Goal: Find specific page/section: Find specific page/section

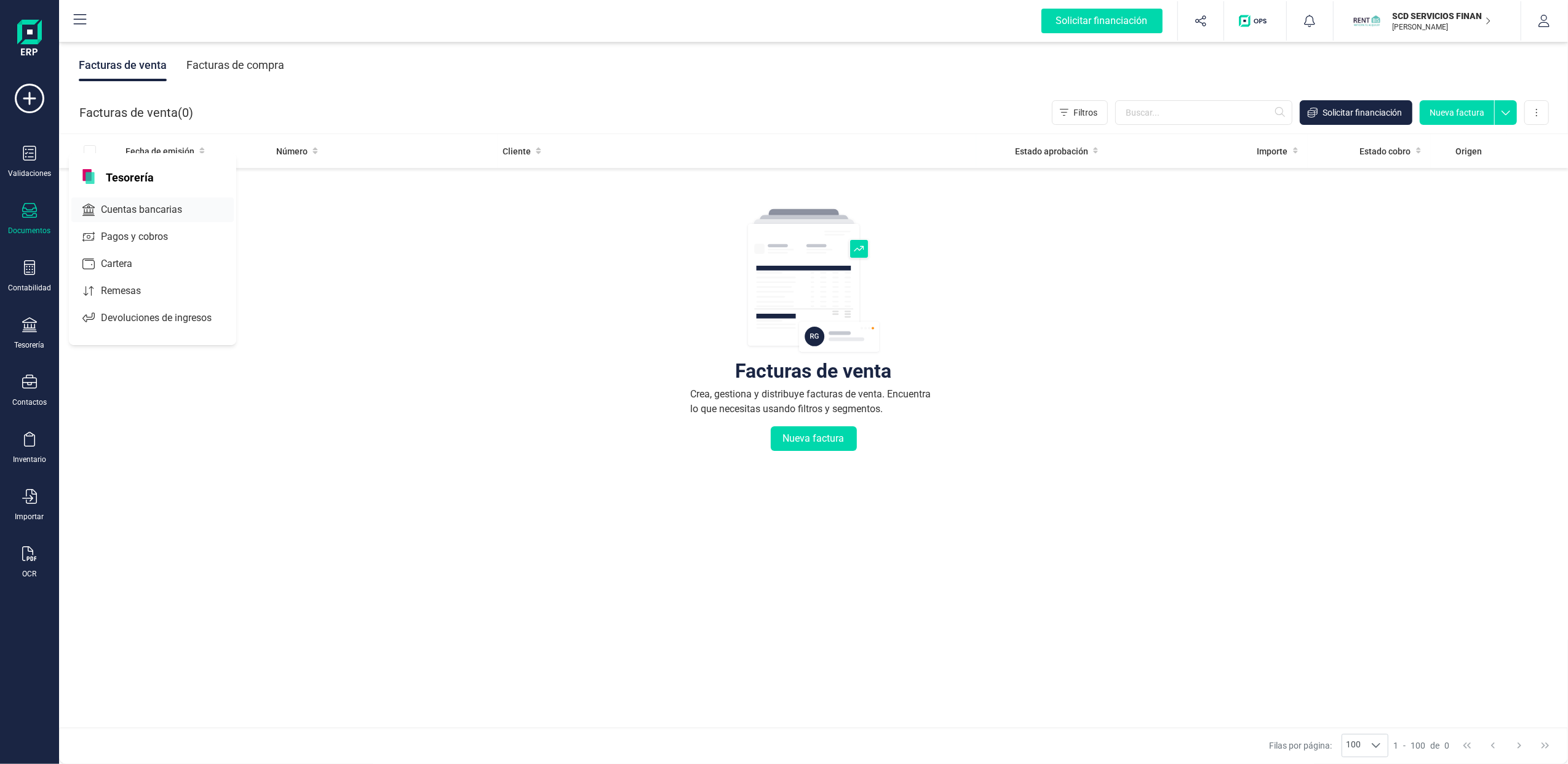
click at [141, 212] on span "Cuentas bancarias" at bounding box center [150, 210] width 108 height 14
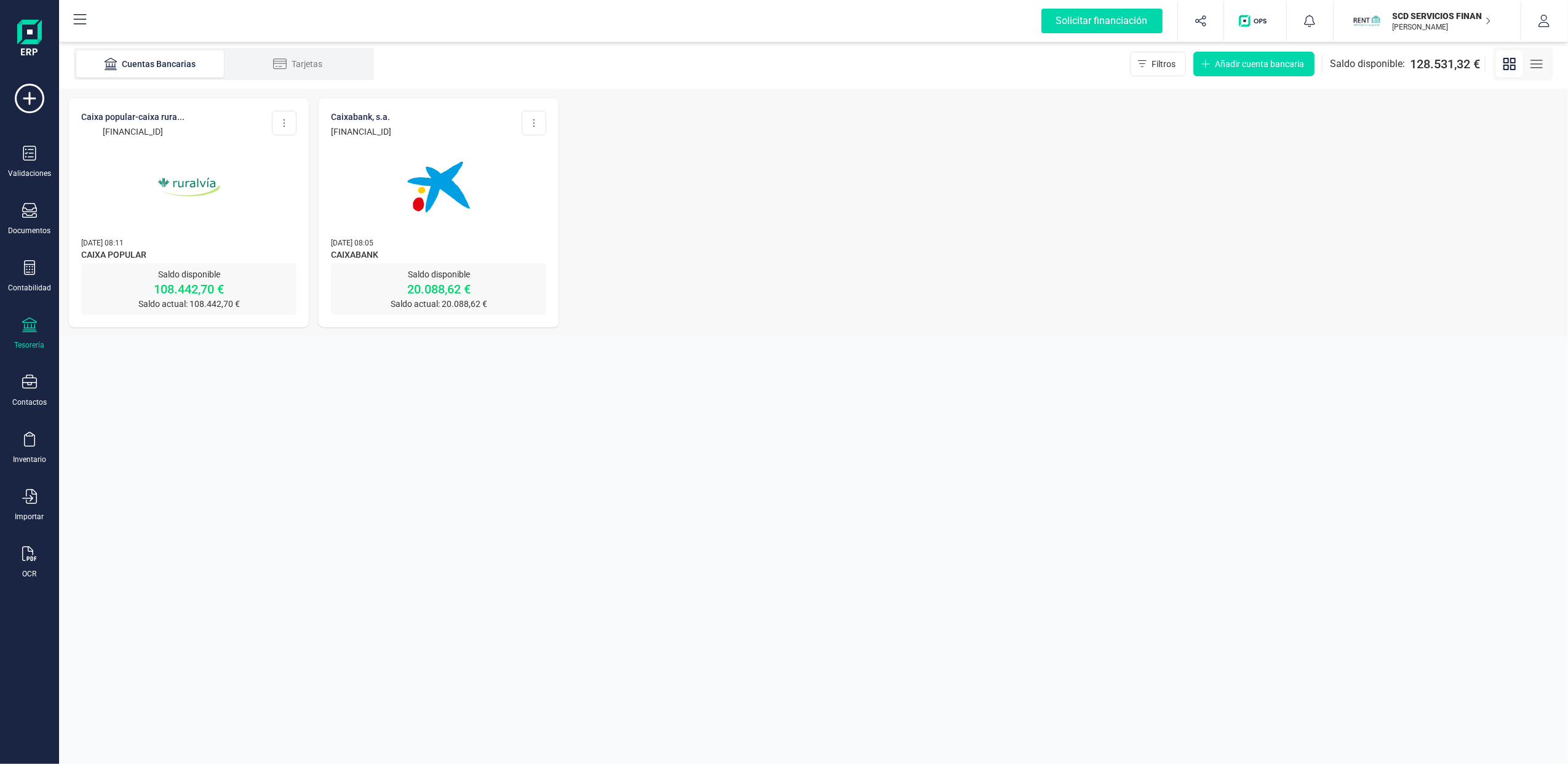
click at [180, 219] on img at bounding box center [188, 186] width 103 height 103
click at [448, 236] on img at bounding box center [439, 186] width 103 height 103
